Goal: Register for event/course

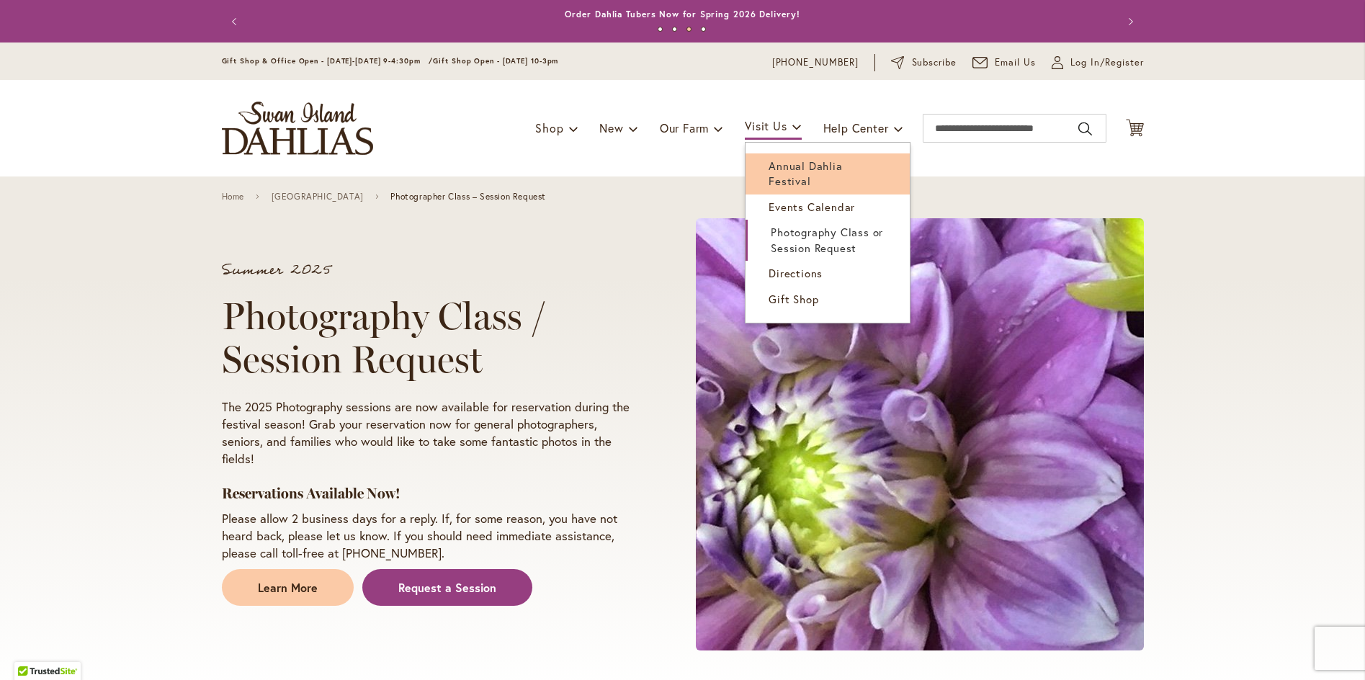
click at [790, 165] on span "Annual Dahlia Festival" at bounding box center [805, 173] width 73 height 30
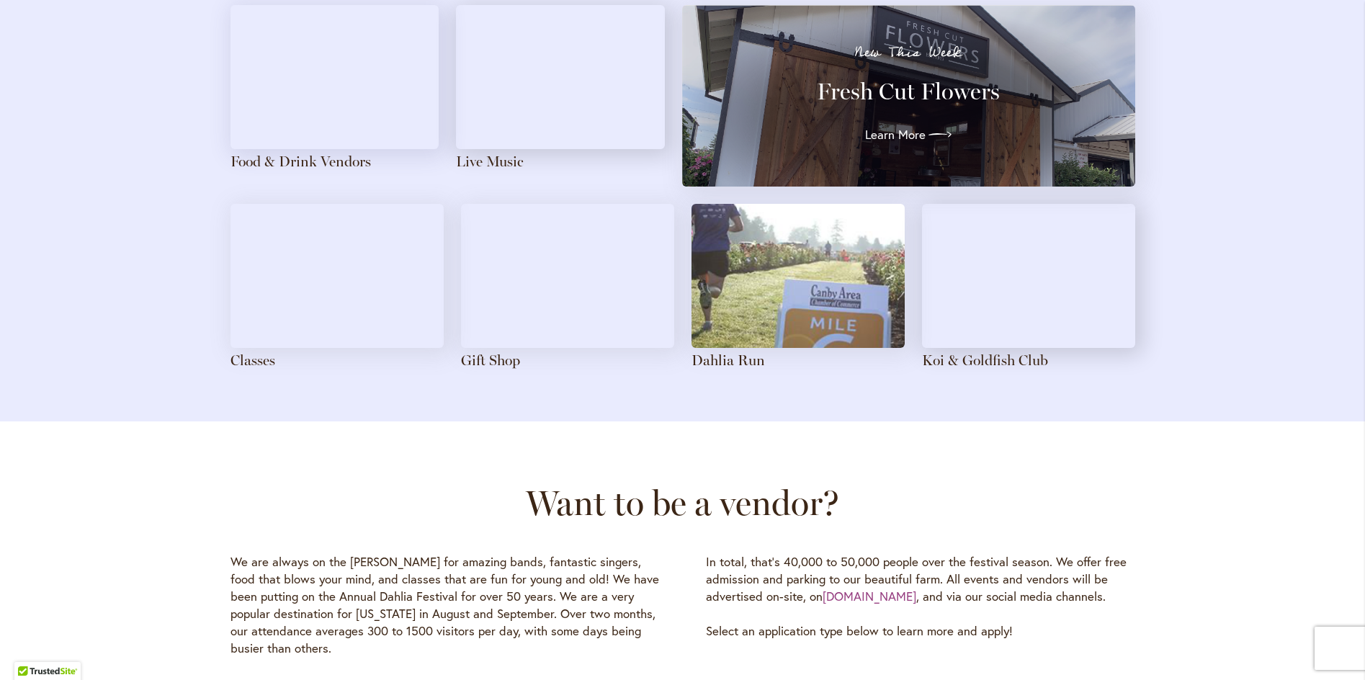
scroll to position [1585, 0]
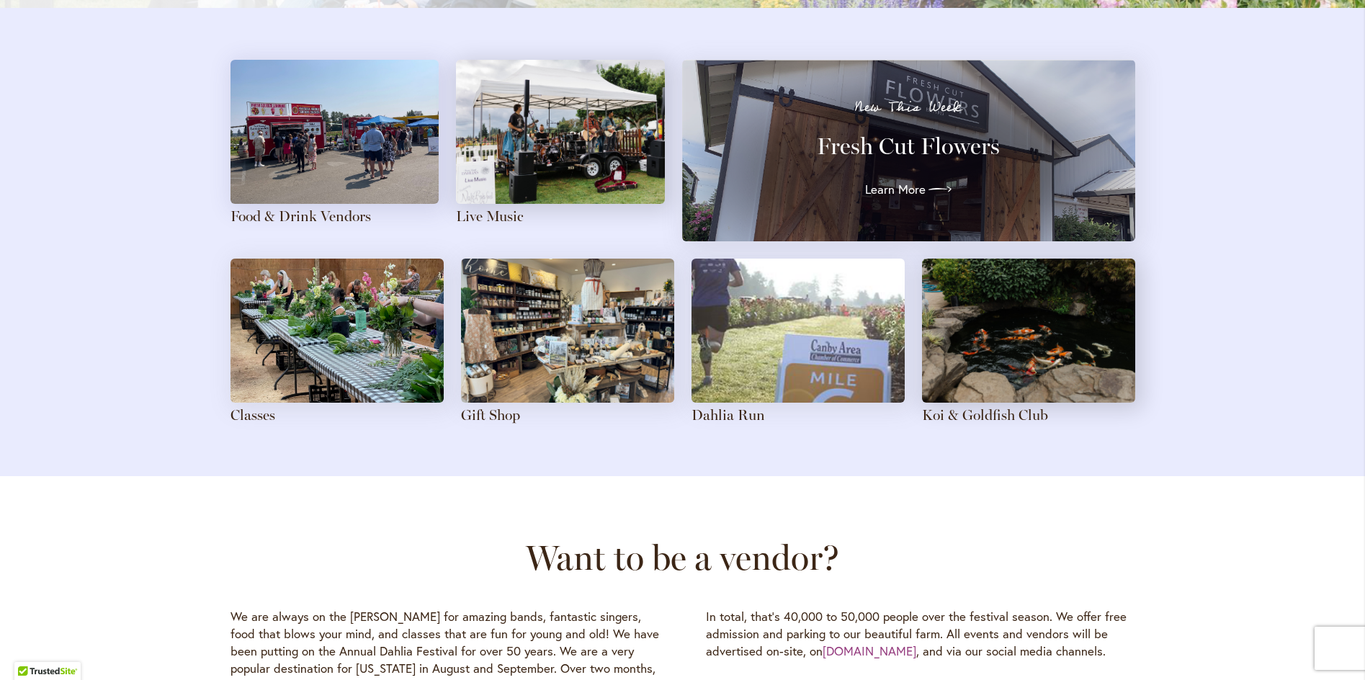
type input "******"
click at [321, 367] on img at bounding box center [337, 331] width 213 height 144
